Goal: Task Accomplishment & Management: Manage account settings

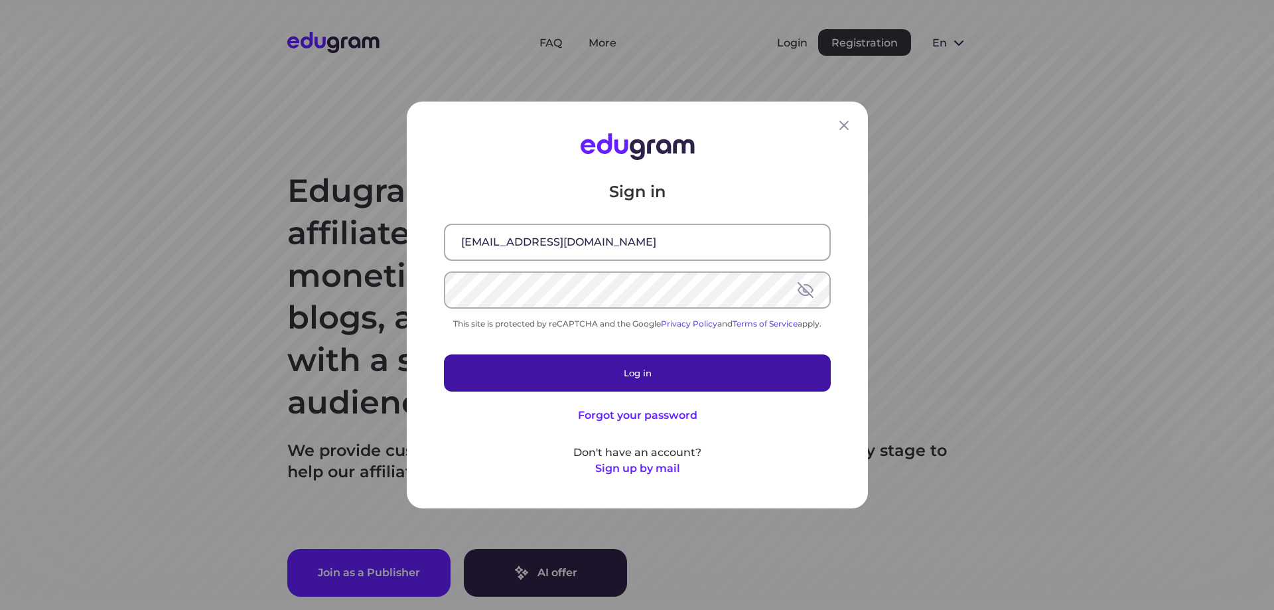
click at [617, 364] on button "Log in" at bounding box center [637, 372] width 387 height 37
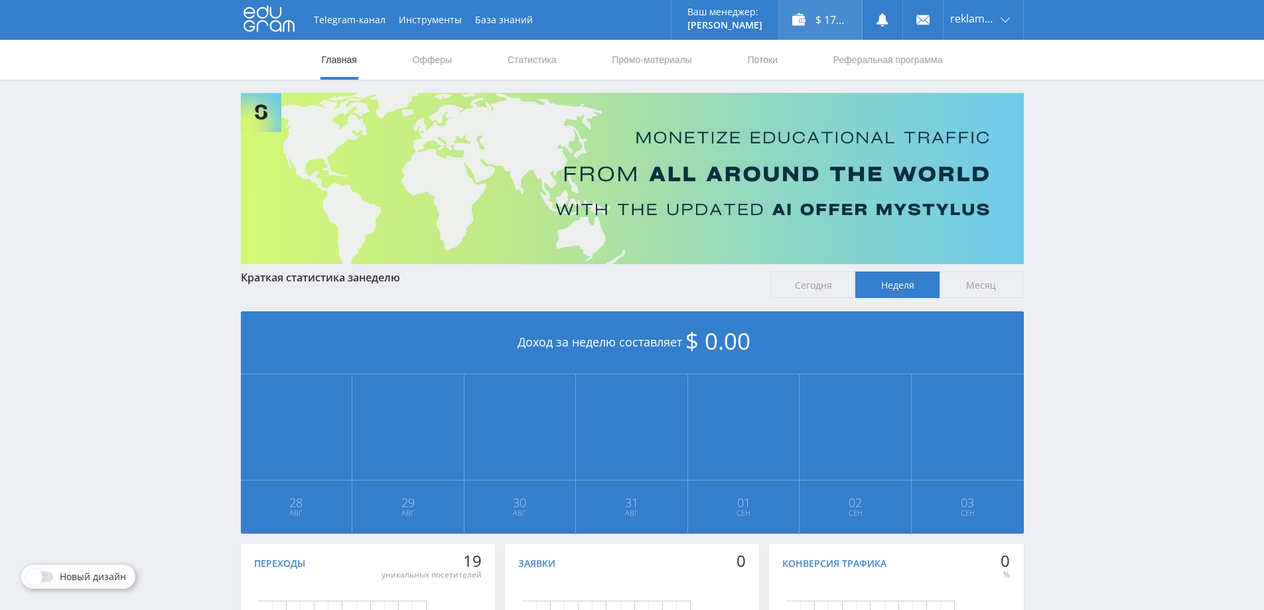
click at [820, 18] on div "$ 17.60" at bounding box center [820, 20] width 83 height 40
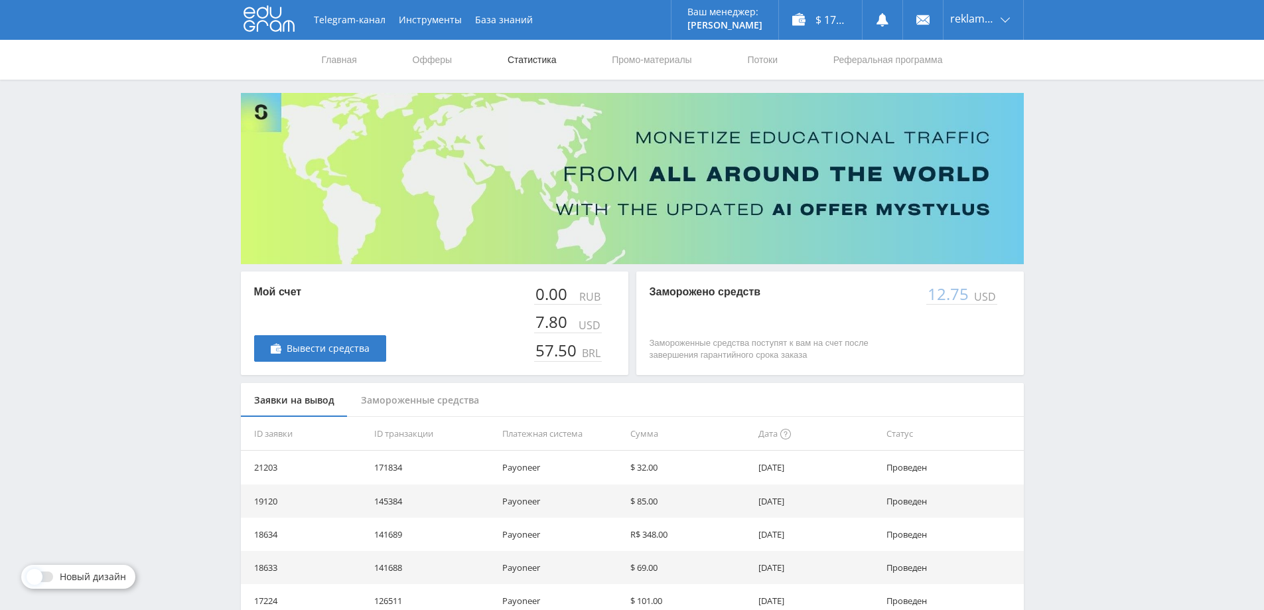
click at [535, 62] on link "Статистика" at bounding box center [532, 60] width 52 height 40
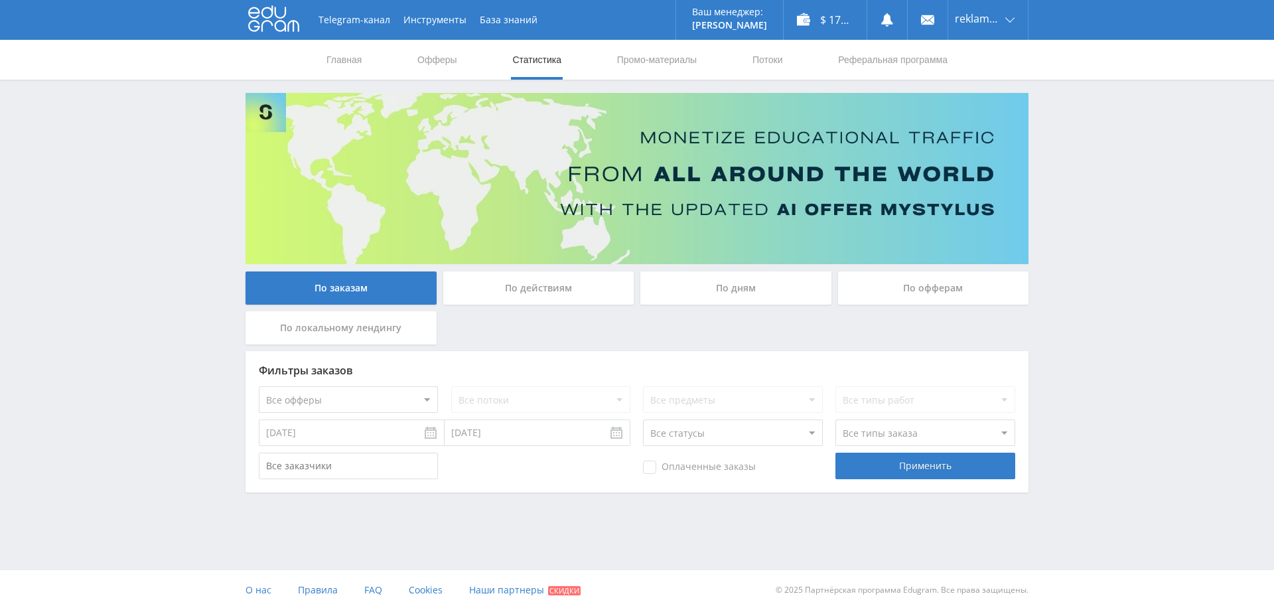
click at [491, 291] on div "По действиям" at bounding box center [538, 287] width 191 height 33
click at [0, 0] on input "По действиям" at bounding box center [0, 0] width 0 height 0
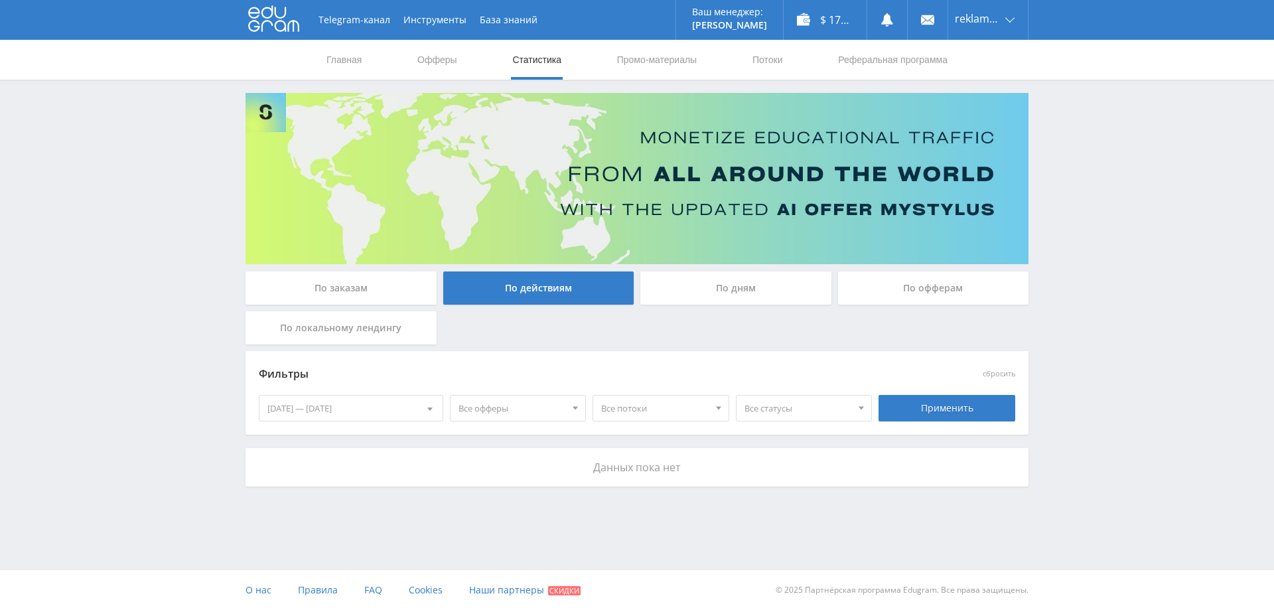
click at [354, 288] on div "По заказам" at bounding box center [341, 287] width 191 height 33
click at [0, 0] on input "По заказам" at bounding box center [0, 0] width 0 height 0
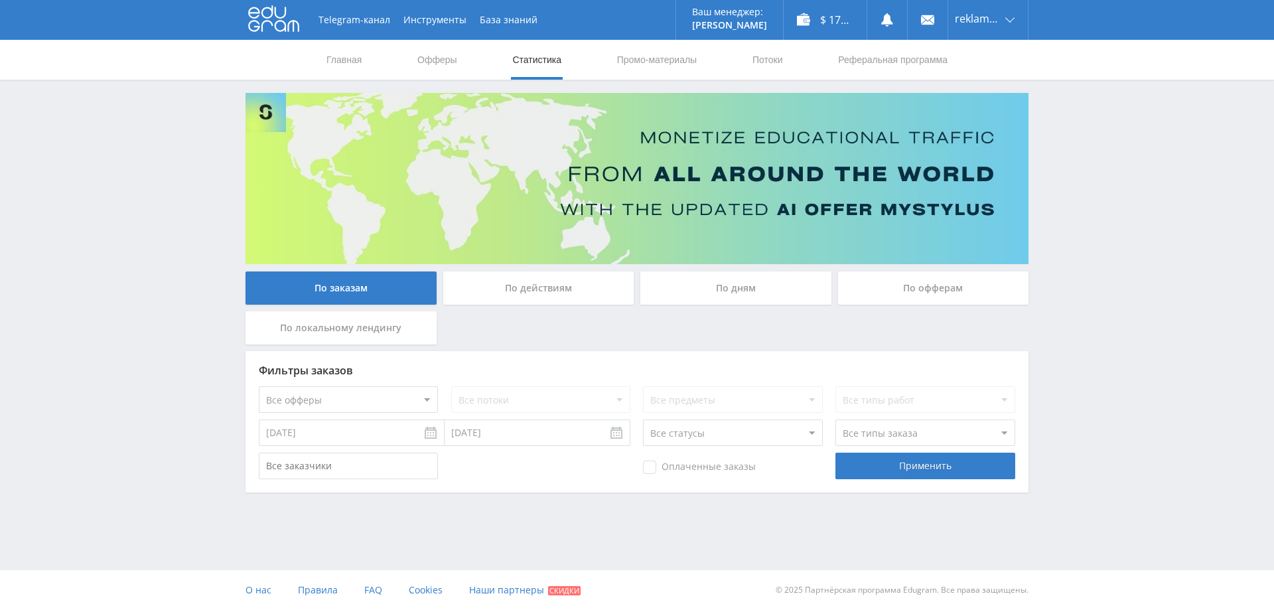
click at [307, 427] on input "27.08.2025" at bounding box center [352, 432] width 186 height 27
type input "01.06.2025"
click at [933, 468] on div "Применить" at bounding box center [925, 466] width 179 height 27
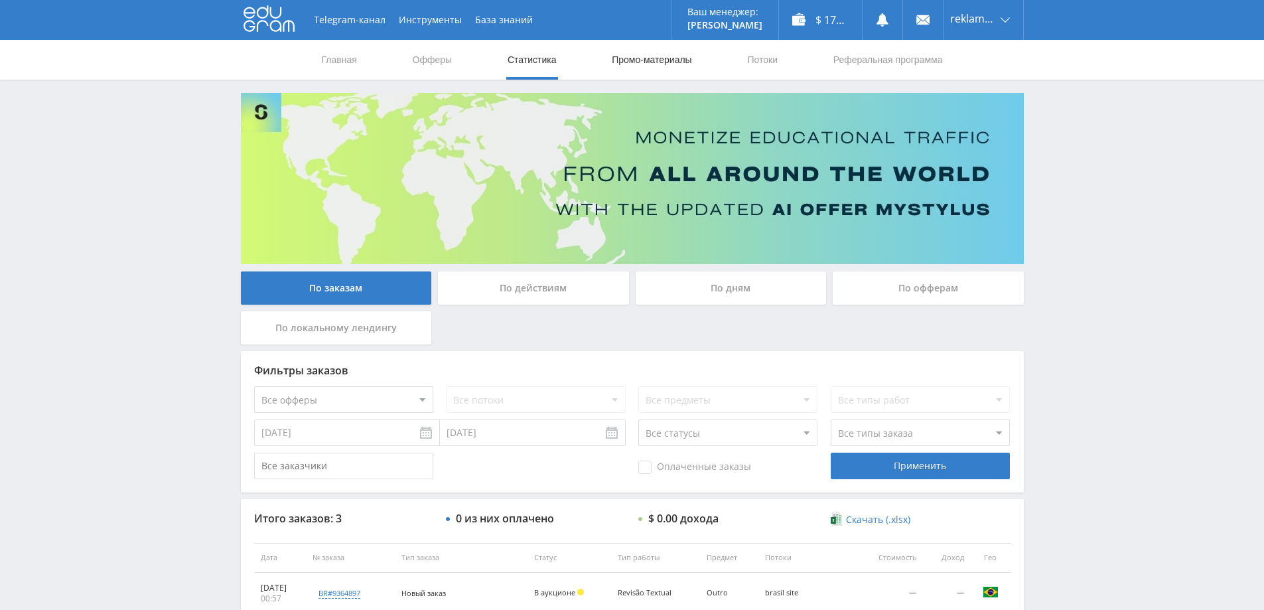
click at [661, 62] on link "Промо-материалы" at bounding box center [652, 60] width 82 height 40
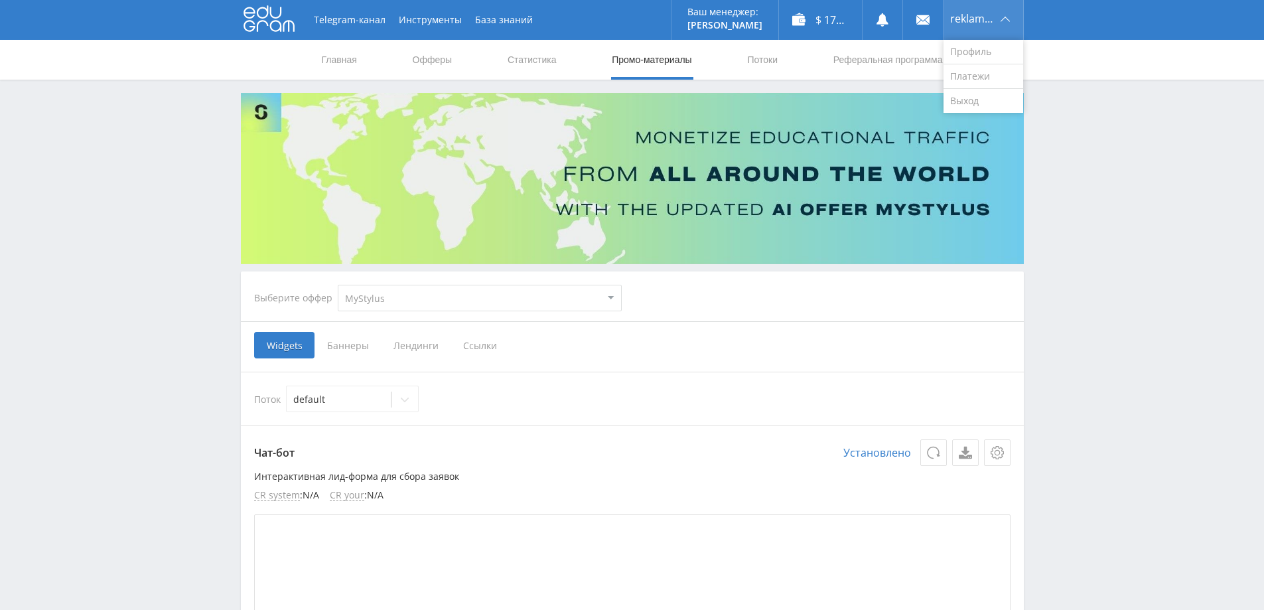
click at [982, 21] on span "reklamodatel51" at bounding box center [974, 18] width 46 height 11
click at [971, 48] on link "Профиль" at bounding box center [984, 52] width 80 height 25
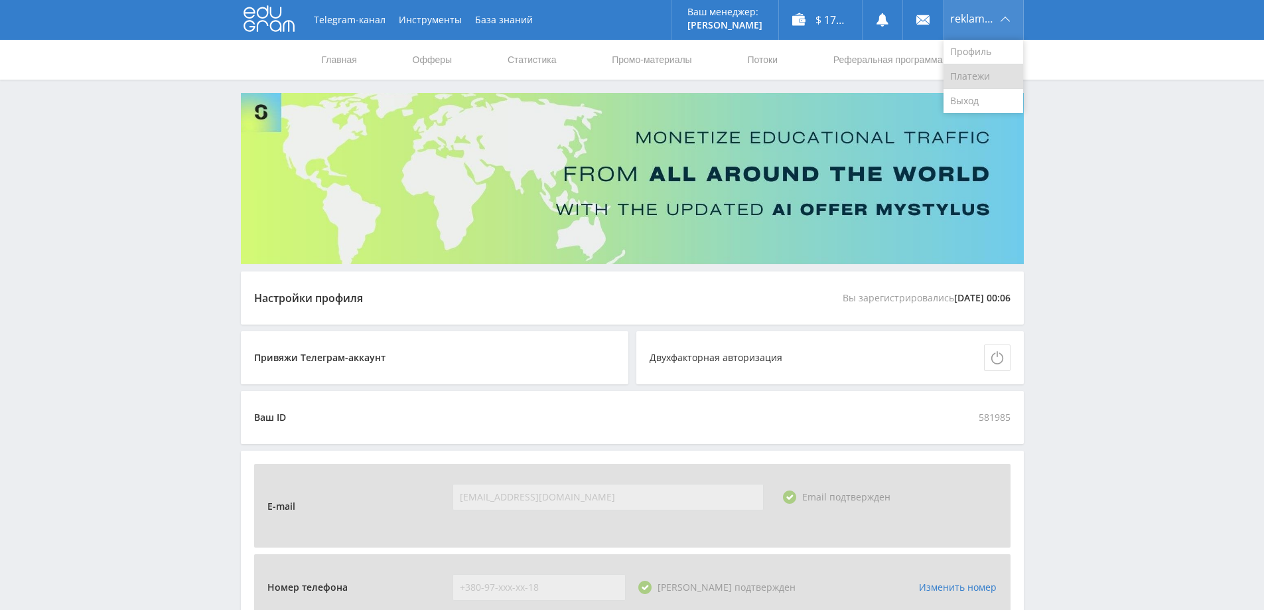
click at [962, 71] on link "Платежи" at bounding box center [984, 76] width 80 height 25
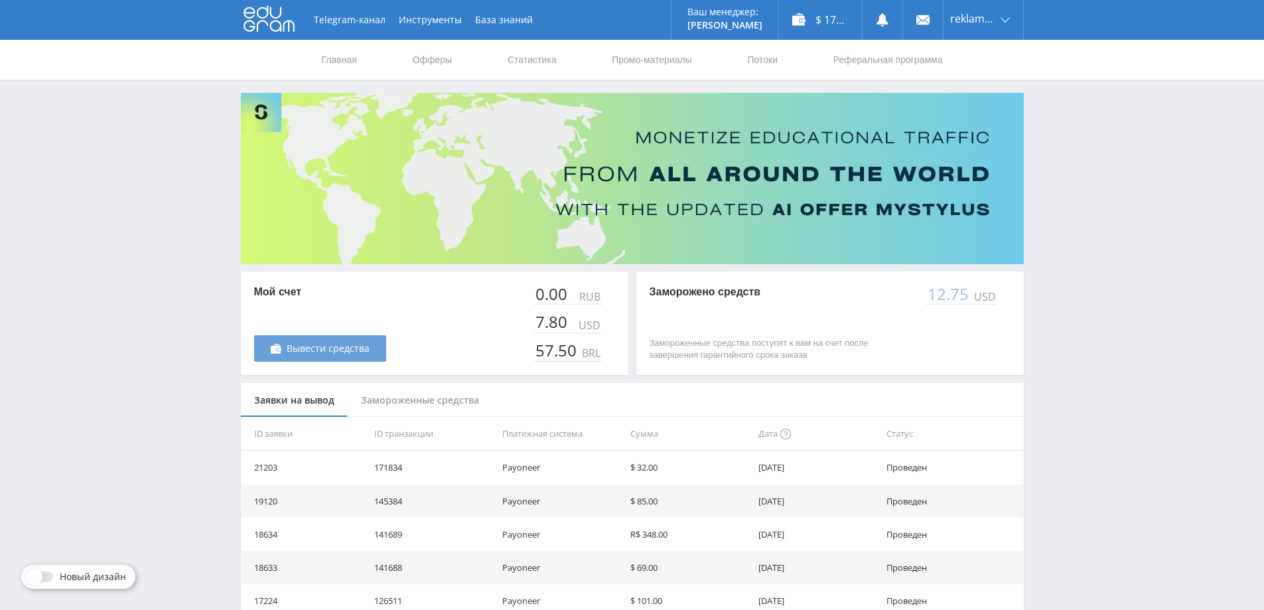
click at [363, 354] on span "Вывести средства" at bounding box center [328, 348] width 83 height 11
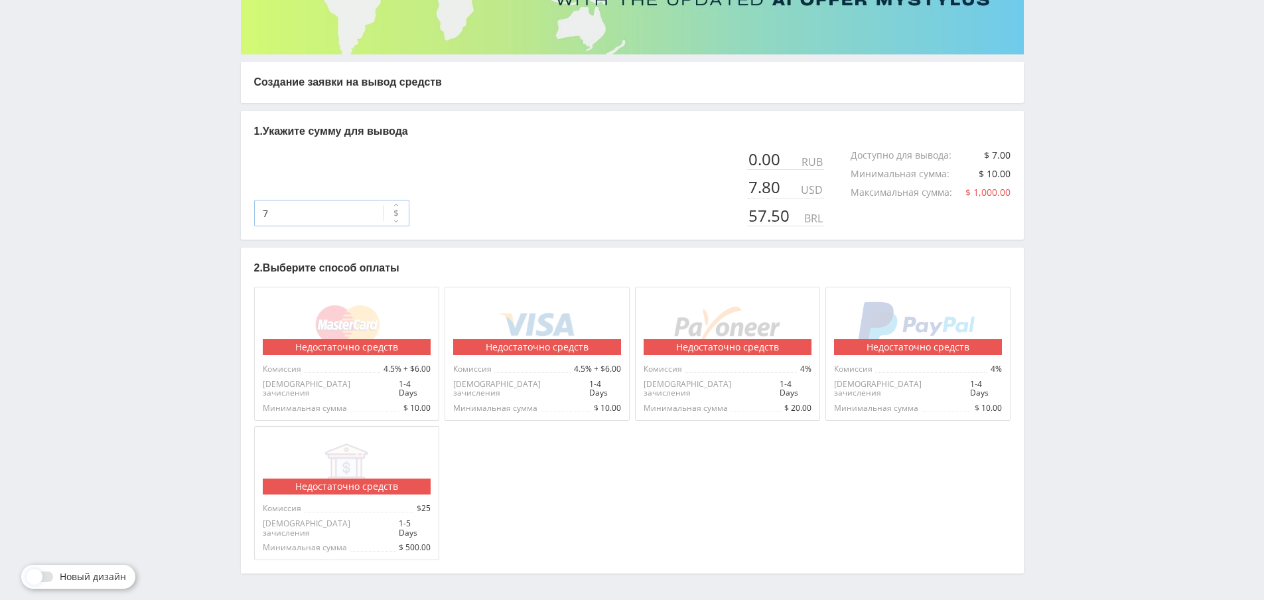
scroll to position [222, 0]
